Goal: Information Seeking & Learning: Learn about a topic

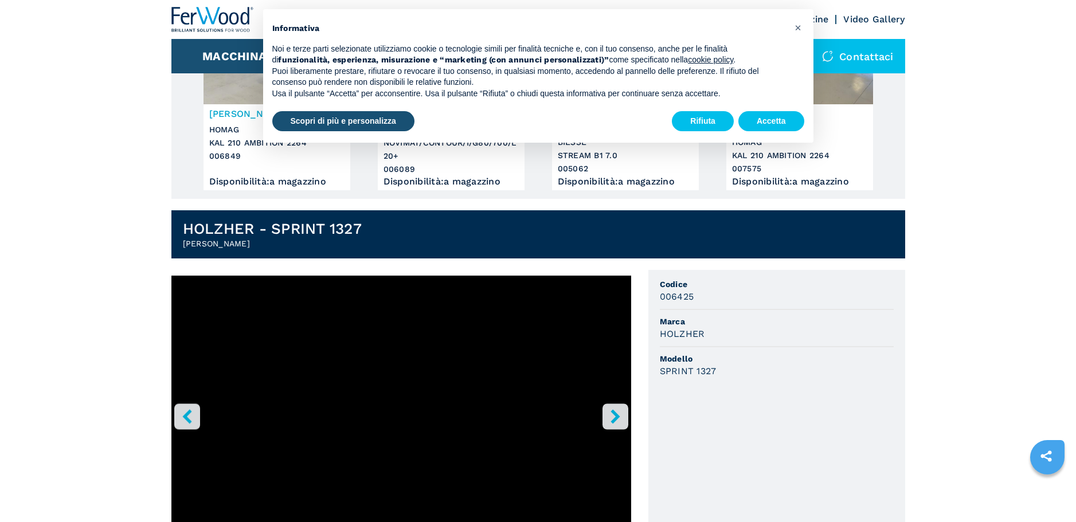
scroll to position [161, 0]
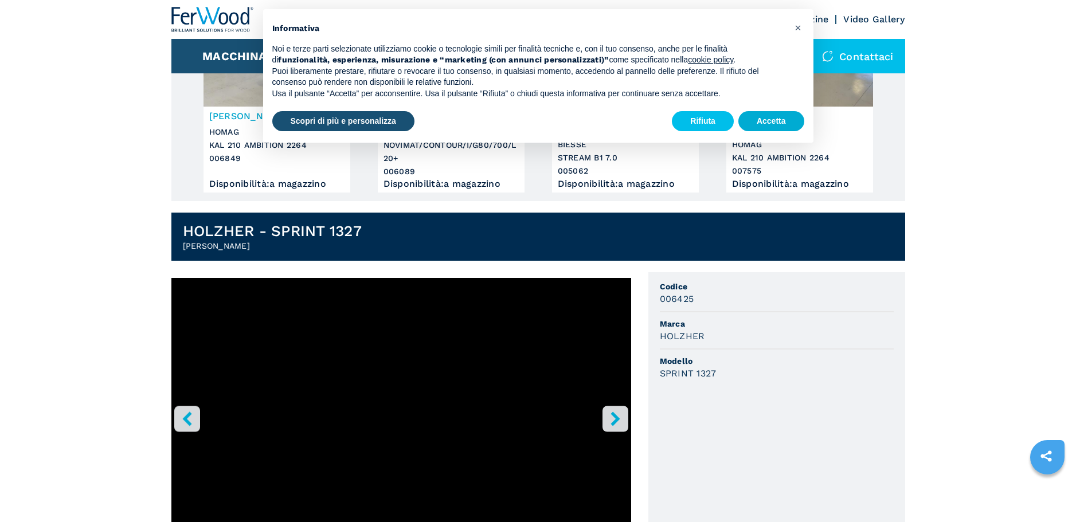
click at [760, 122] on button "Accetta" at bounding box center [772, 121] width 66 height 21
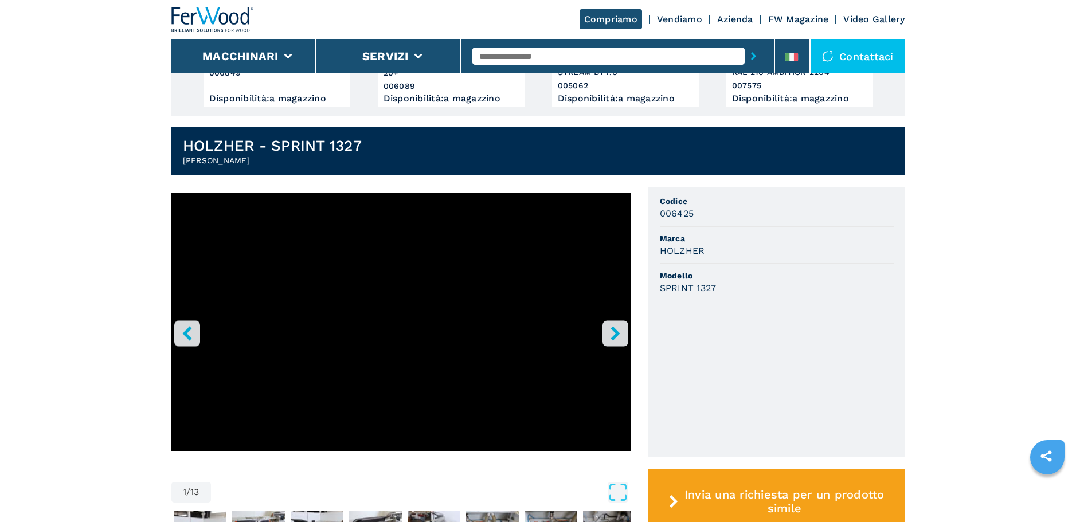
scroll to position [249, 0]
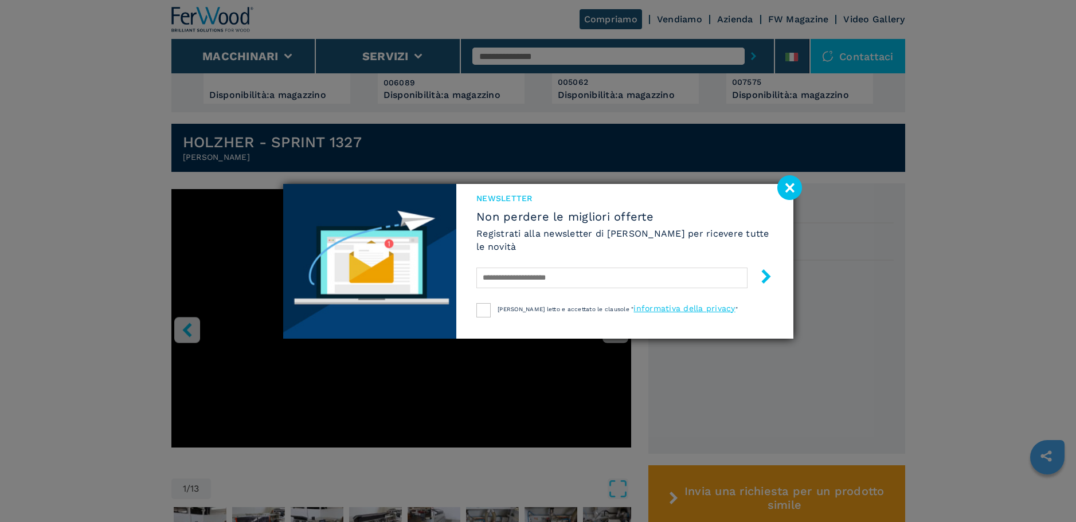
click at [793, 193] on image at bounding box center [790, 187] width 25 height 25
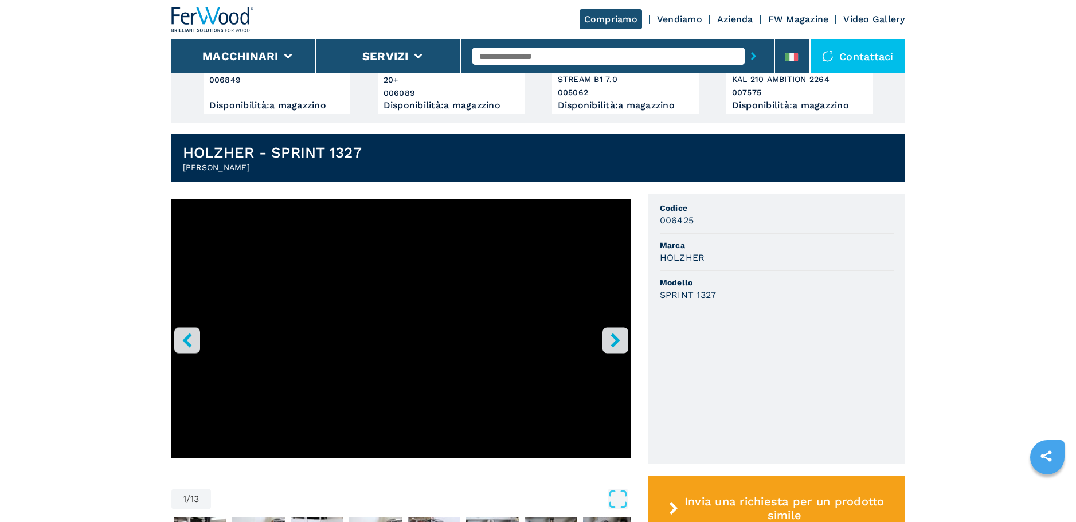
scroll to position [241, 0]
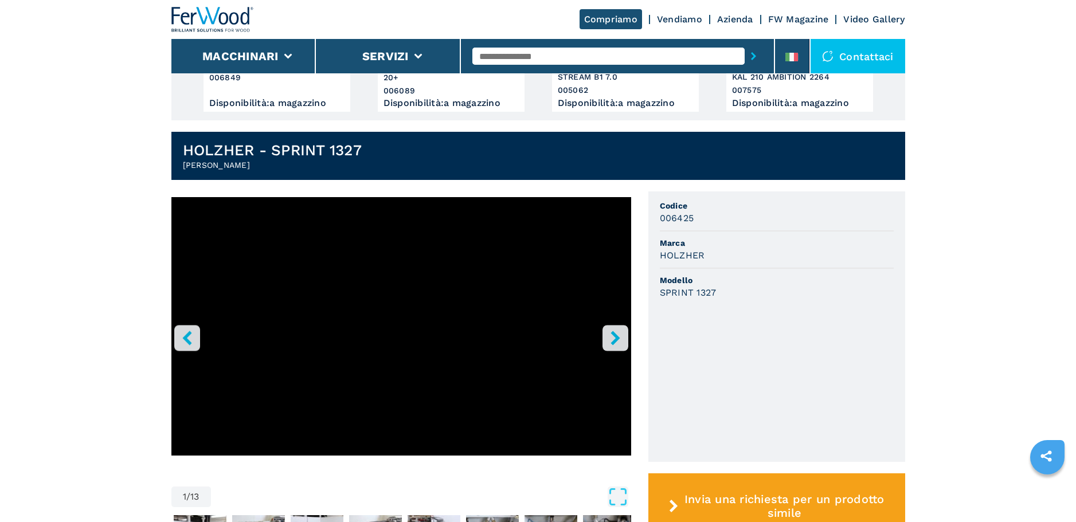
click at [615, 336] on icon "right-button" at bounding box center [615, 338] width 9 height 14
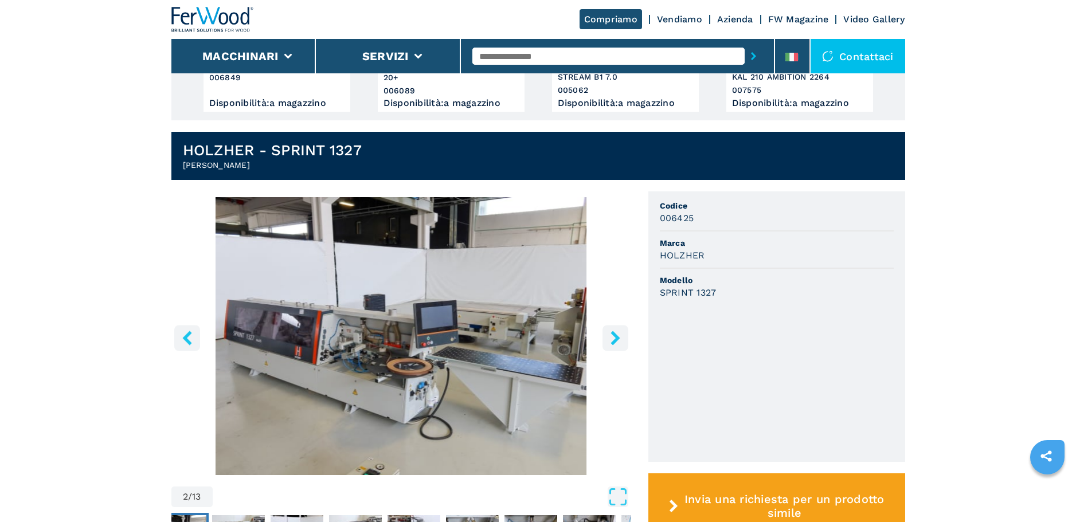
click at [561, 320] on img "Go to Slide 2" at bounding box center [401, 336] width 460 height 278
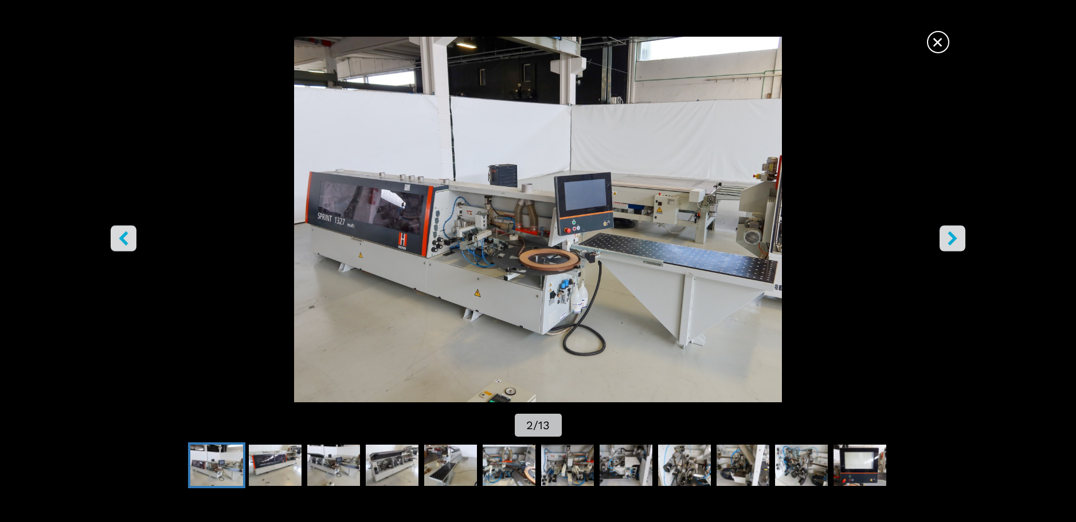
click at [954, 238] on icon "right-button" at bounding box center [953, 238] width 9 height 14
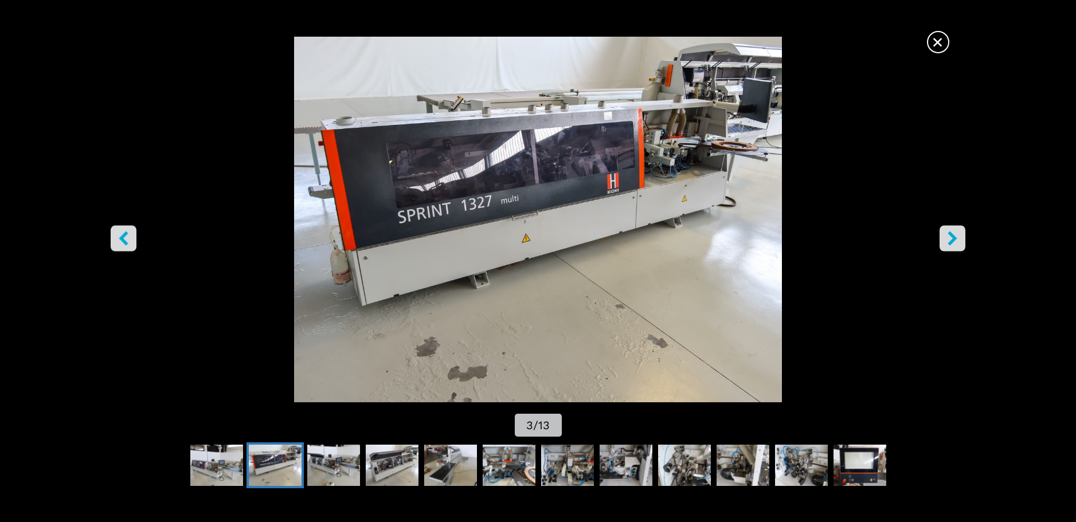
click at [954, 238] on icon "right-button" at bounding box center [953, 238] width 9 height 14
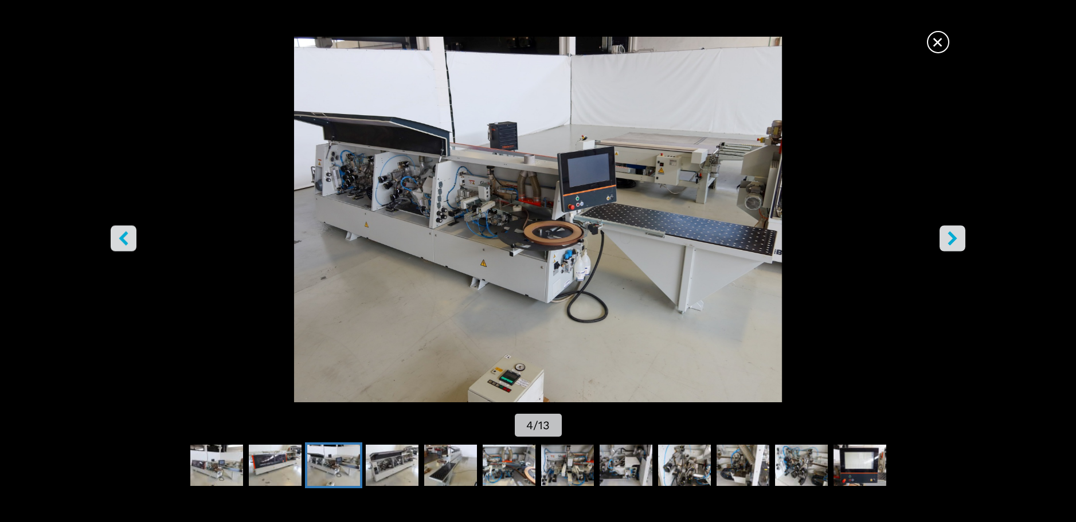
click at [954, 238] on icon "right-button" at bounding box center [953, 238] width 9 height 14
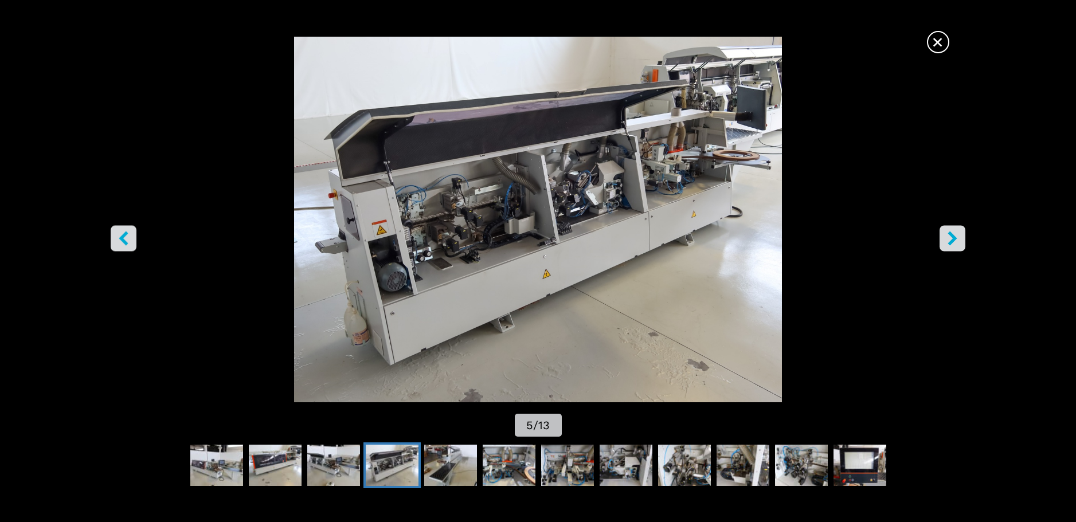
click at [954, 238] on icon "right-button" at bounding box center [953, 238] width 9 height 14
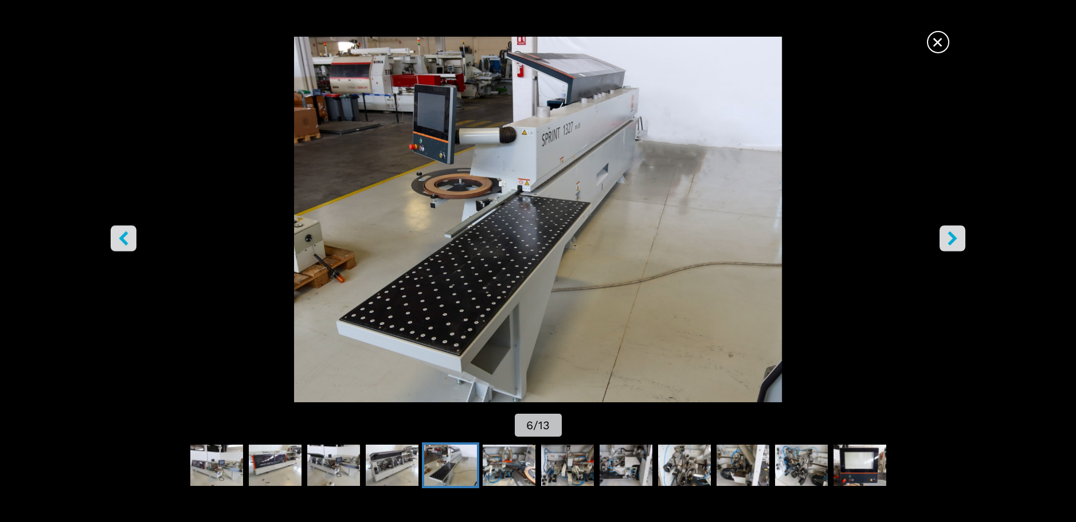
click at [954, 238] on icon "right-button" at bounding box center [953, 238] width 9 height 14
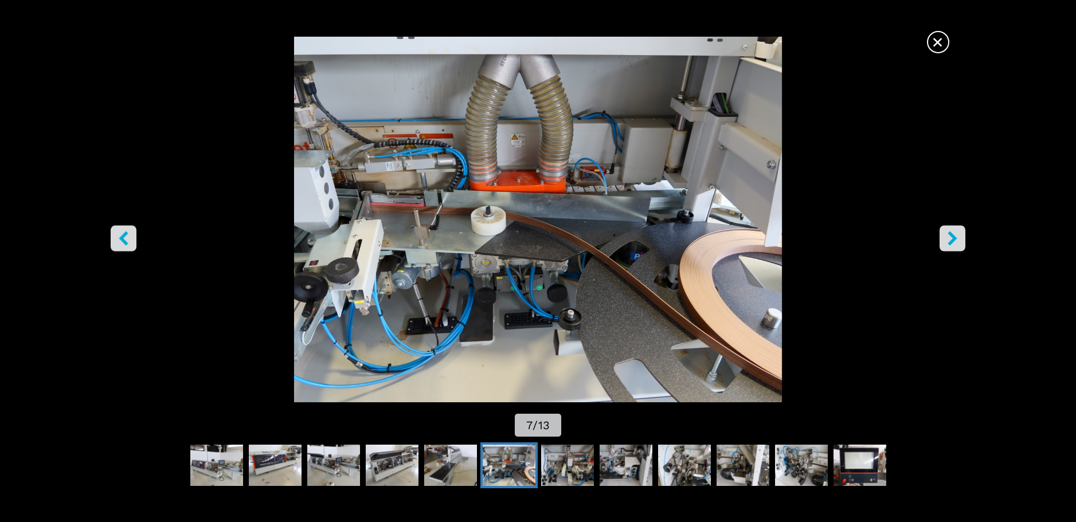
click at [954, 238] on icon "right-button" at bounding box center [953, 238] width 9 height 14
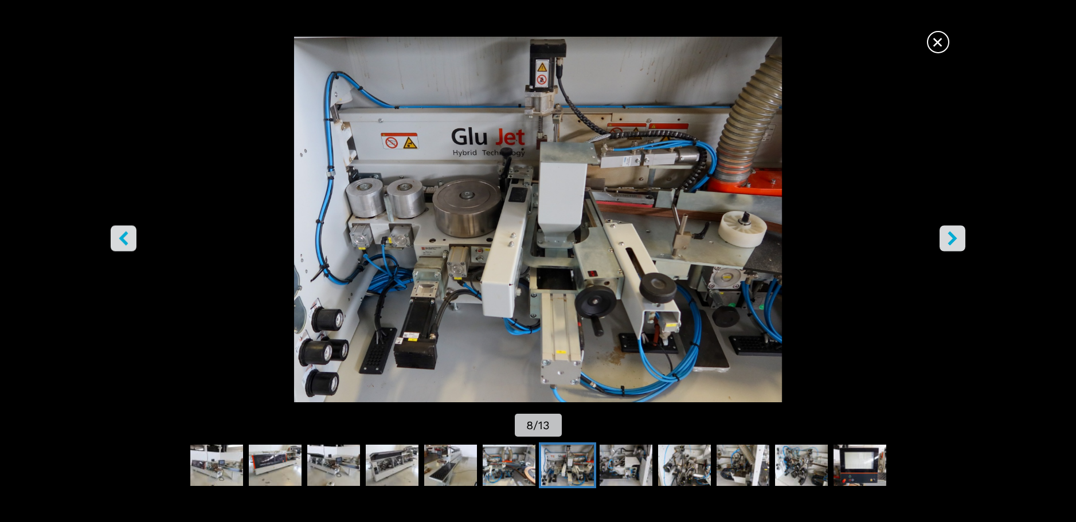
click at [954, 238] on icon "right-button" at bounding box center [953, 238] width 9 height 14
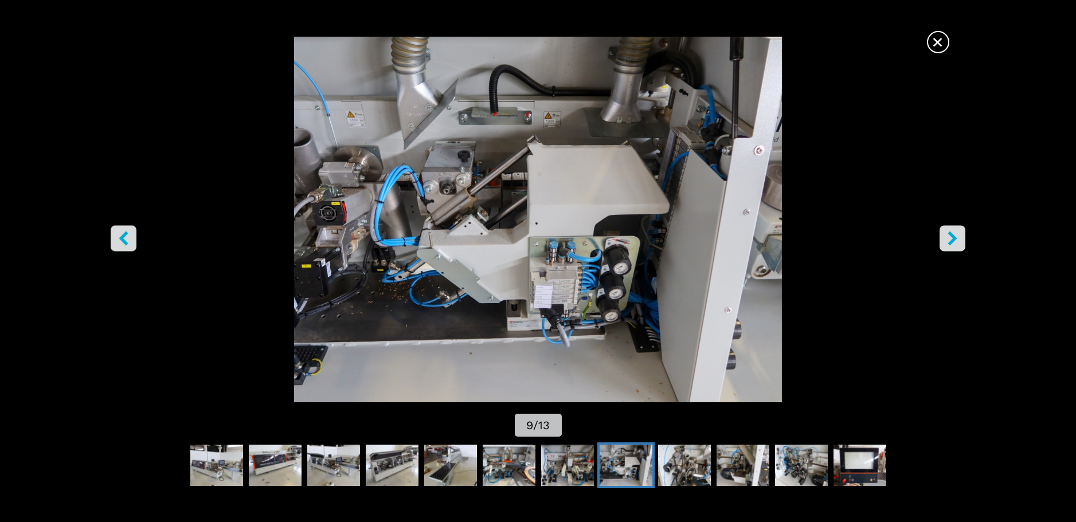
click at [954, 238] on icon "right-button" at bounding box center [953, 238] width 9 height 14
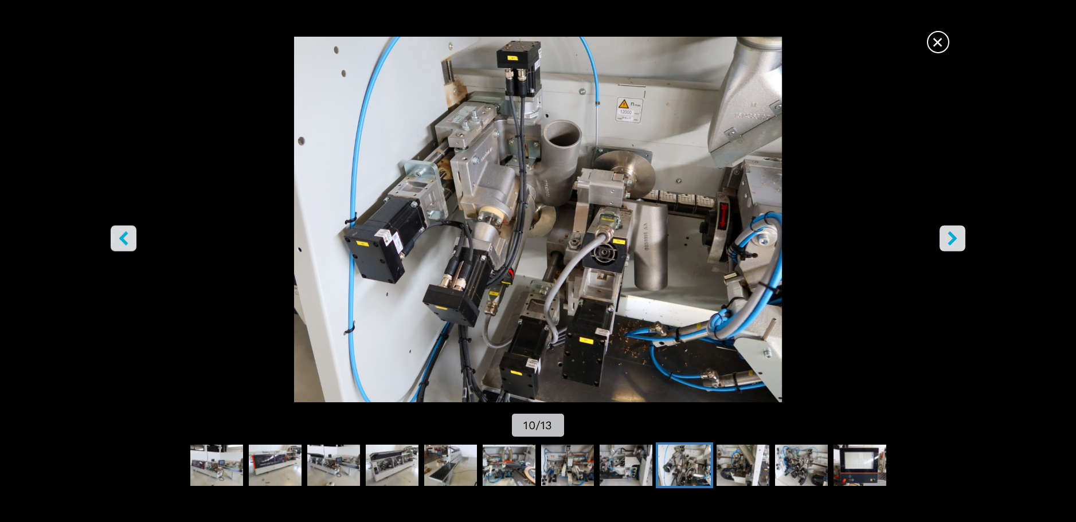
click at [954, 238] on icon "right-button" at bounding box center [953, 238] width 9 height 14
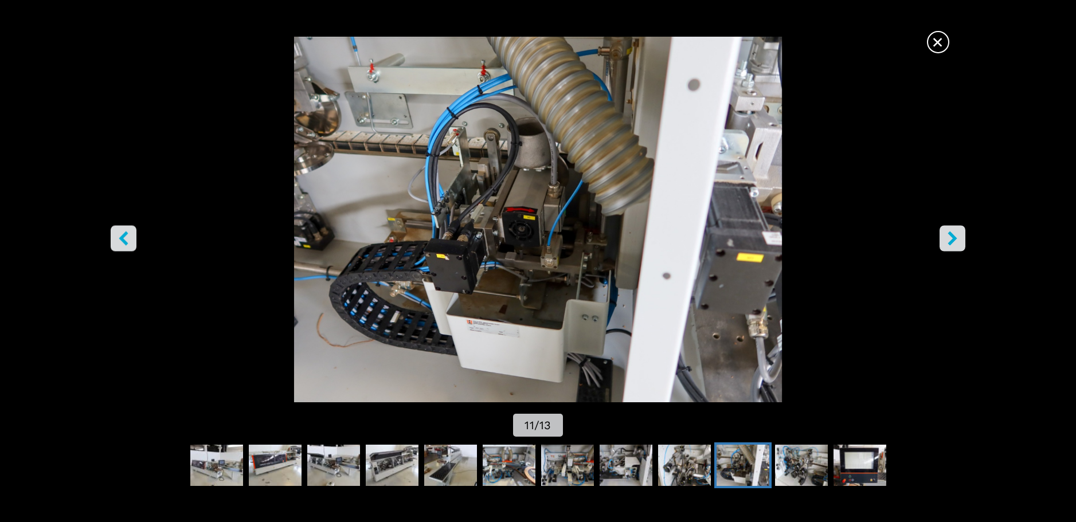
click at [954, 238] on icon "right-button" at bounding box center [953, 238] width 9 height 14
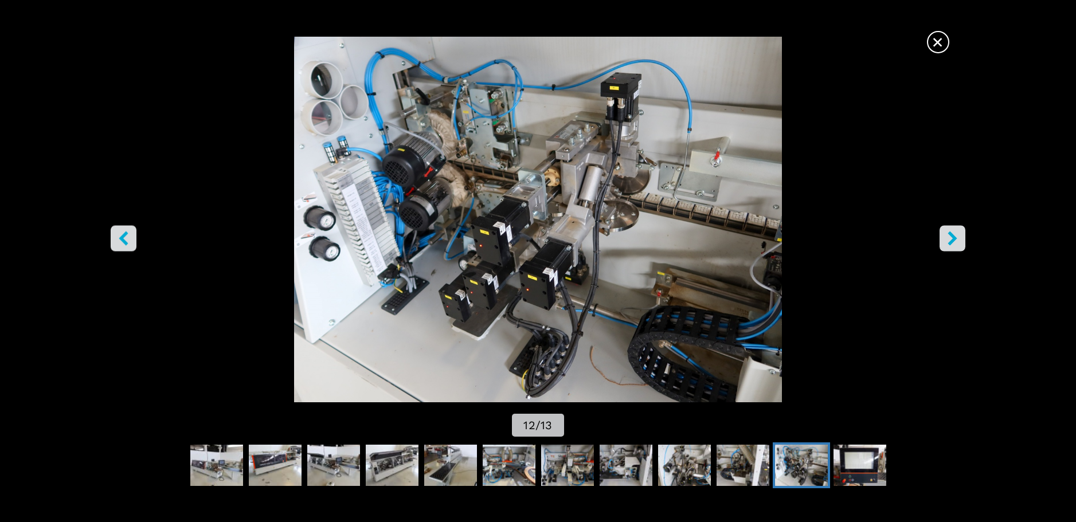
click at [953, 238] on icon "right-button" at bounding box center [953, 238] width 14 height 14
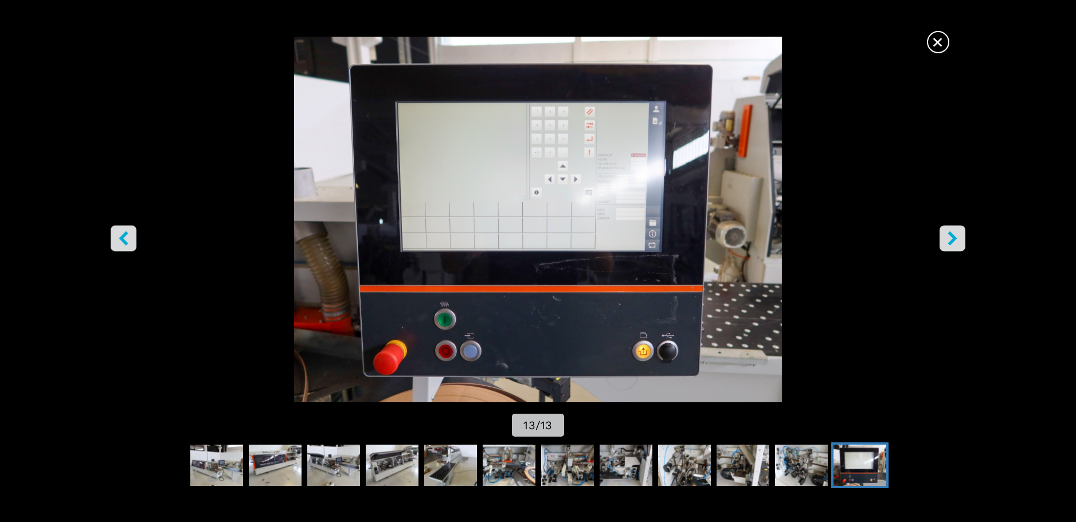
click at [953, 238] on icon "right-button" at bounding box center [953, 238] width 14 height 14
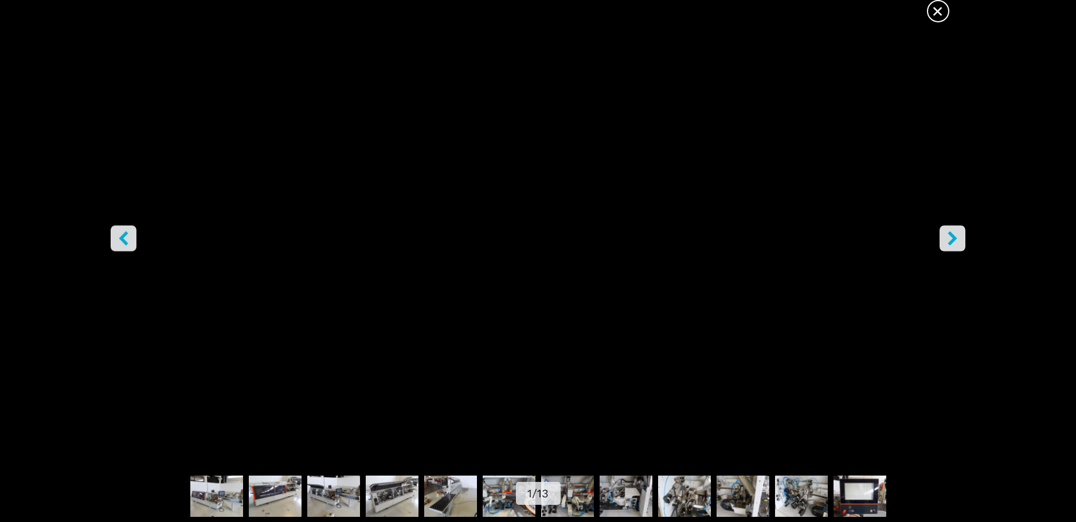
click at [930, 17] on span "×" at bounding box center [938, 9] width 20 height 20
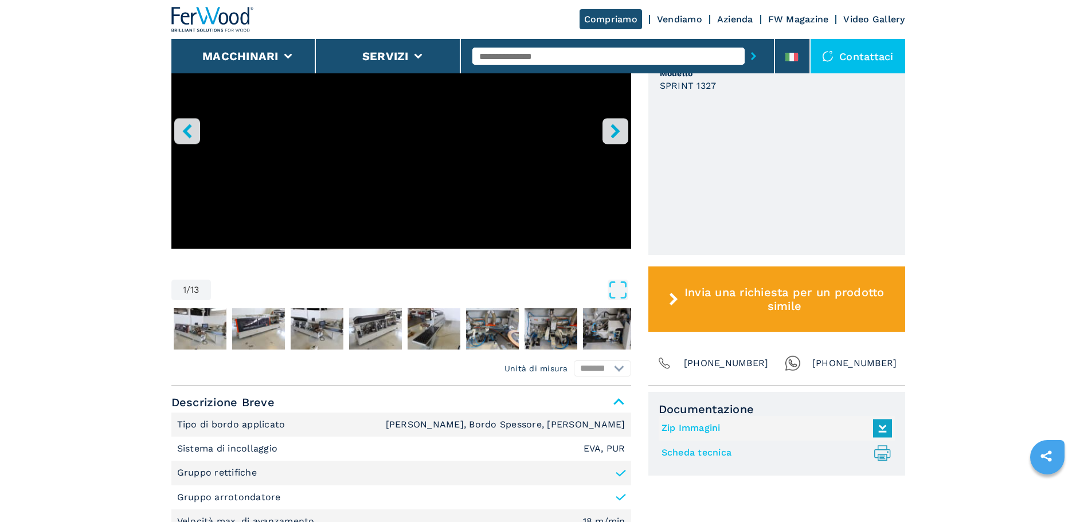
scroll to position [448, 0]
